Goal: Check status

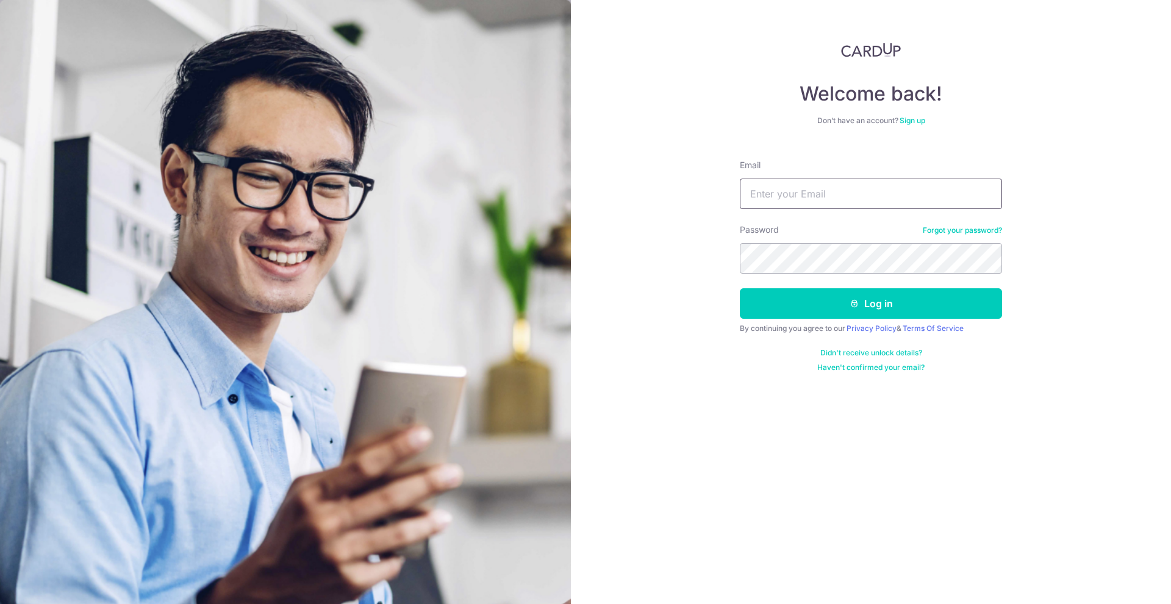
click at [821, 184] on input "Email" at bounding box center [871, 194] width 262 height 30
type input "[EMAIL_ADDRESS][DOMAIN_NAME]"
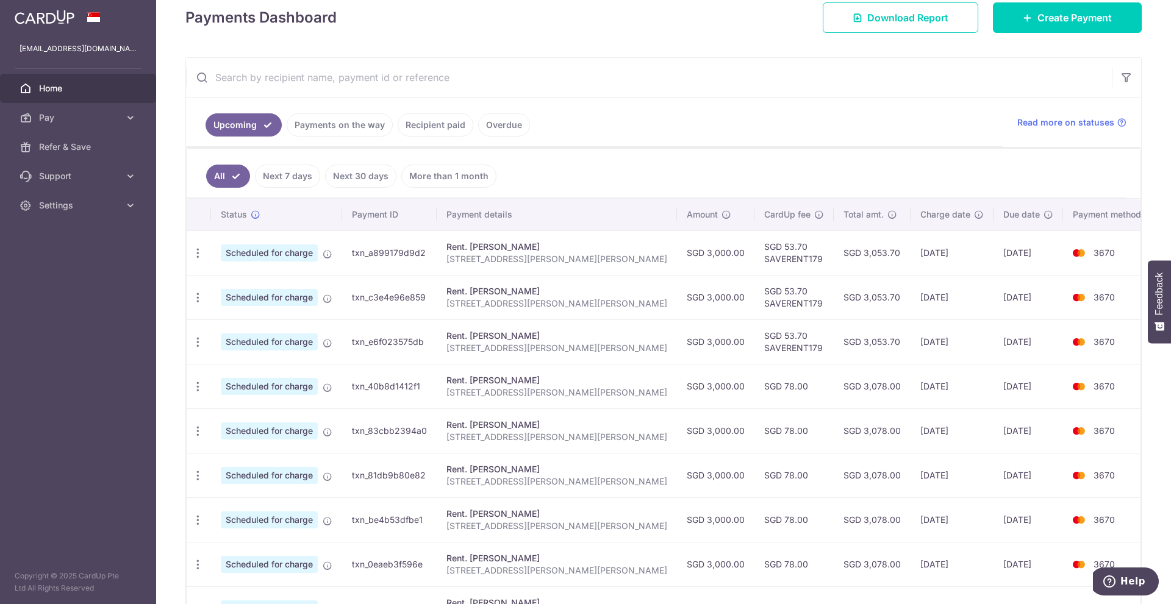
scroll to position [4, 0]
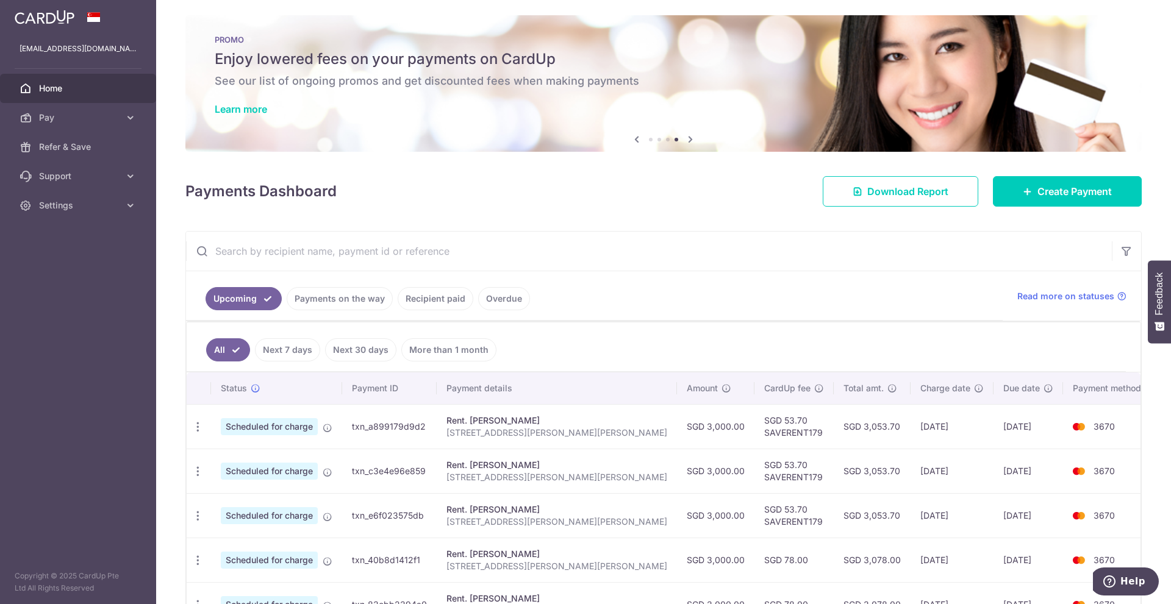
click at [459, 301] on link "Recipient paid" at bounding box center [436, 298] width 76 height 23
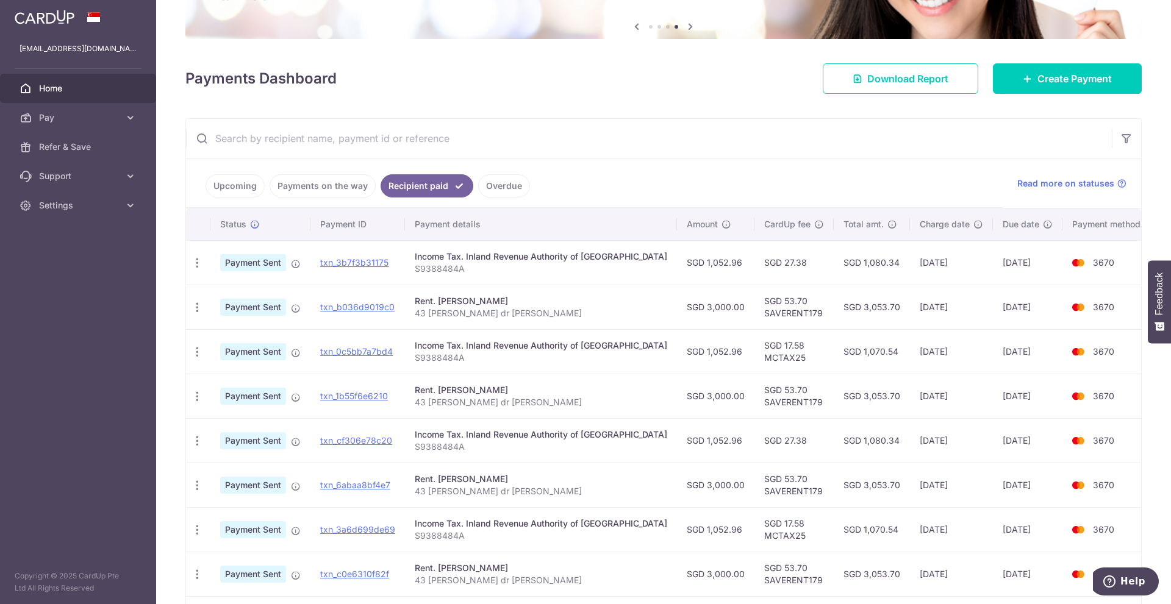
scroll to position [122, 0]
